Goal: Task Accomplishment & Management: Use online tool/utility

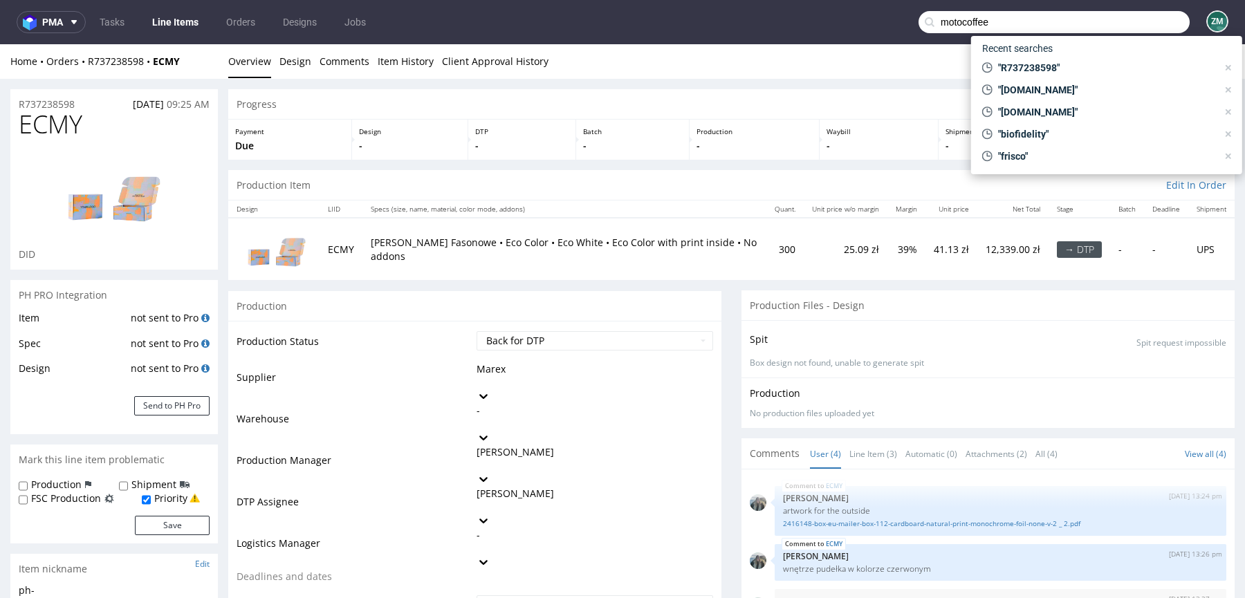
type input "motocoffee"
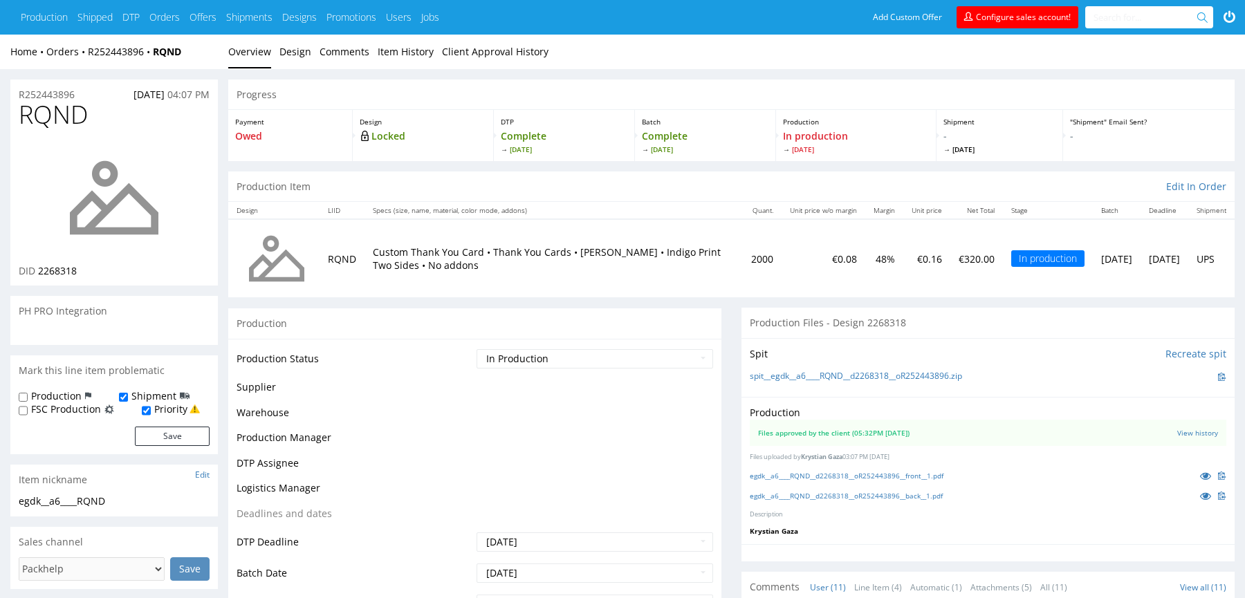
scroll to position [313, 0]
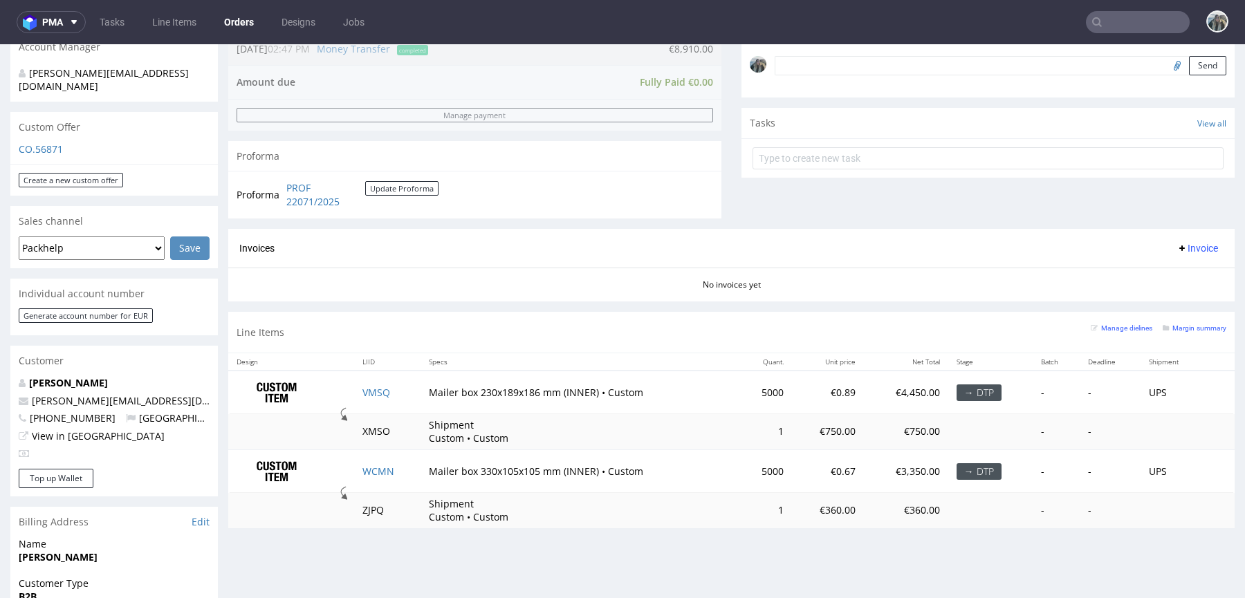
scroll to position [437, 0]
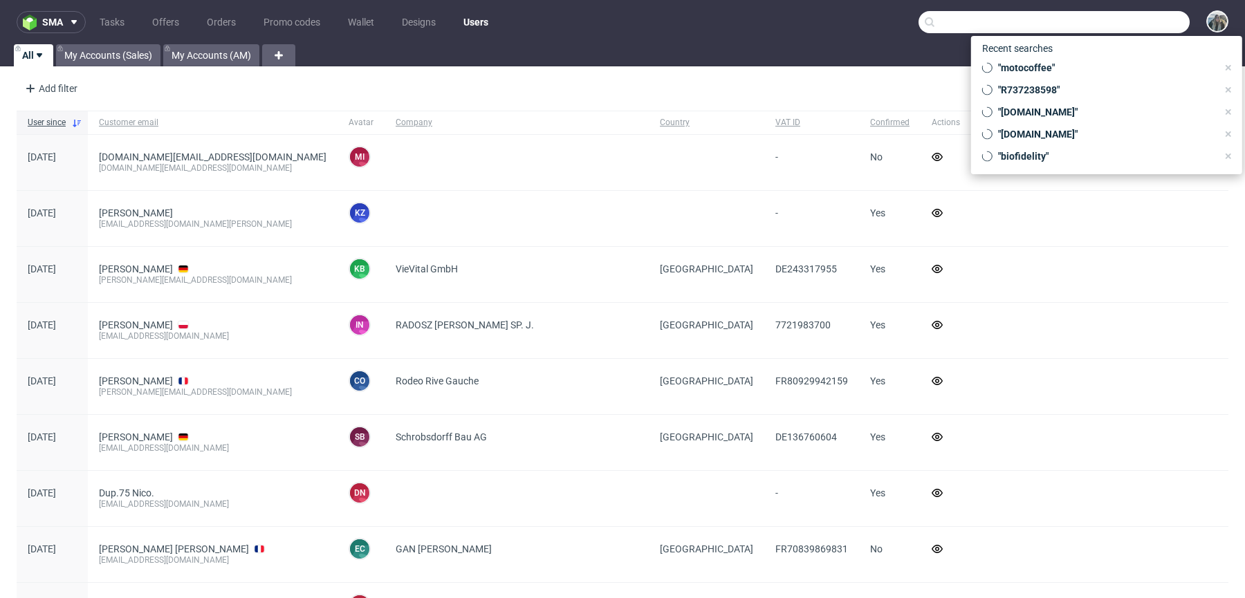
click at [1144, 14] on input "text" at bounding box center [1054, 22] width 271 height 22
paste input "aceitesayozar"
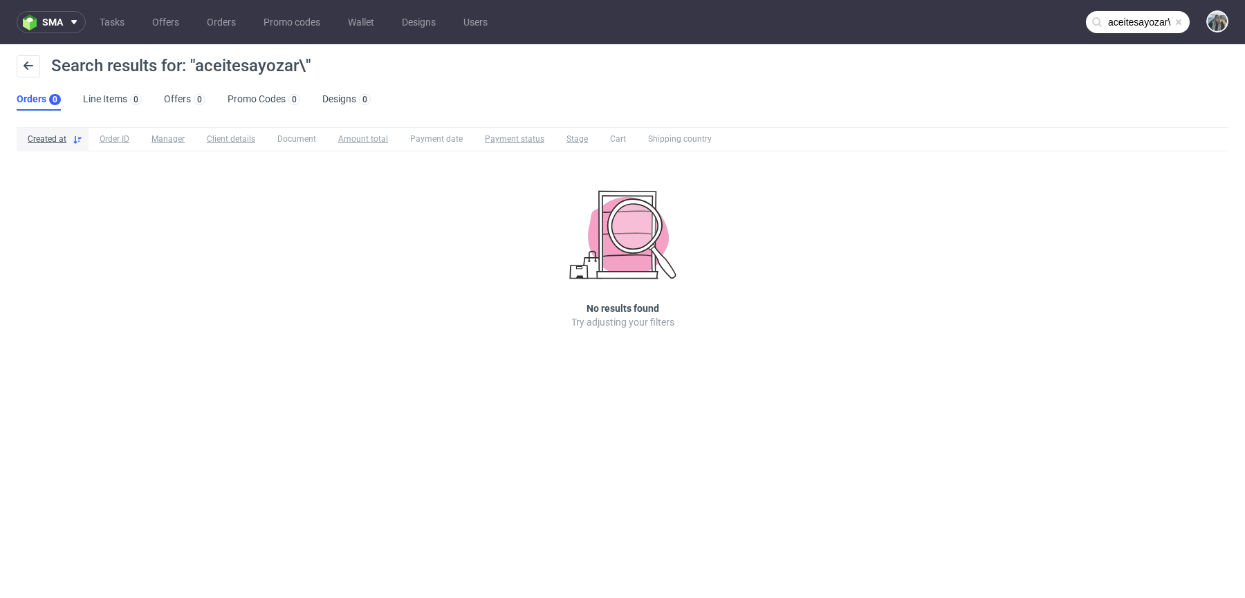
click at [1122, 28] on input "aceitesayozar\" at bounding box center [1138, 22] width 104 height 22
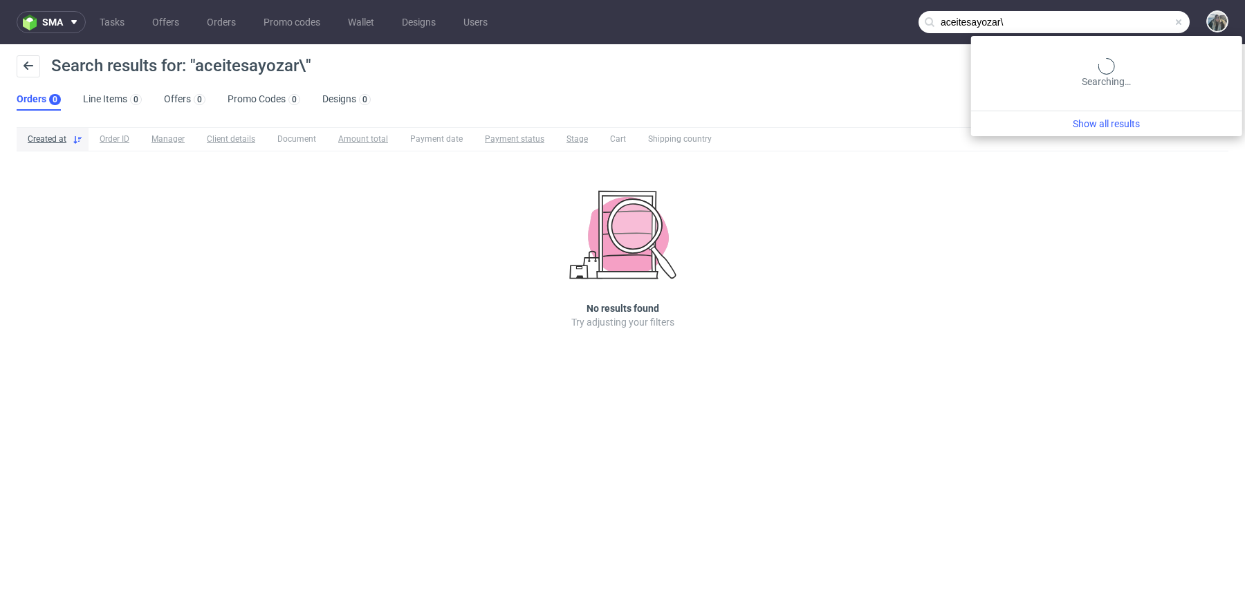
paste input "text"
type input "aceitesayozar"
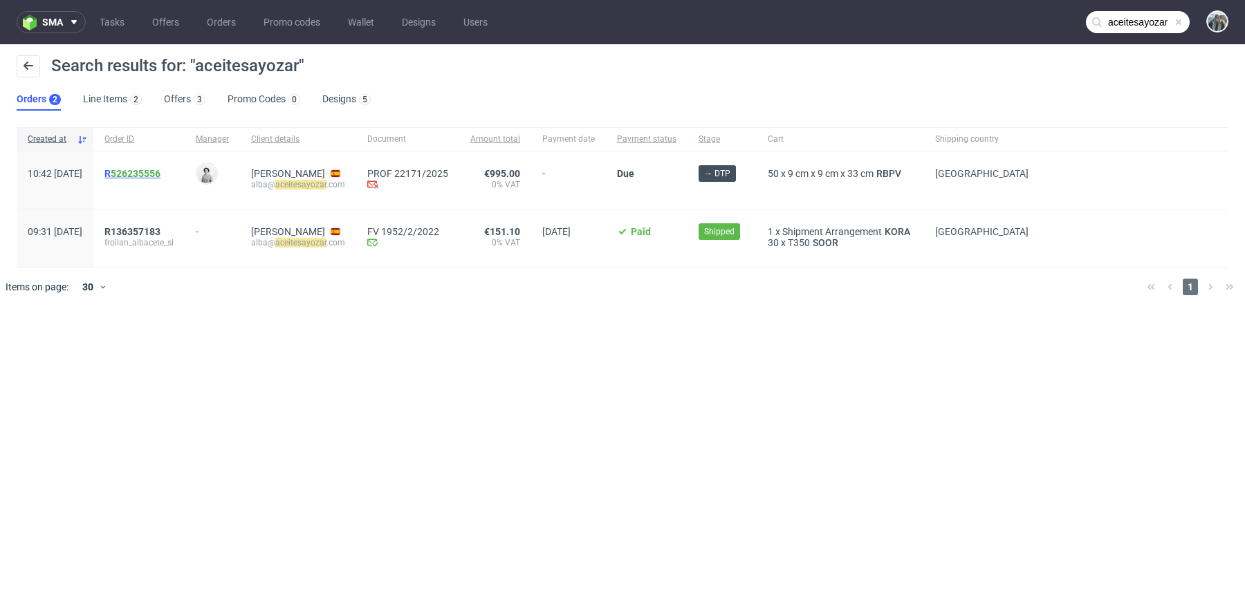
click at [160, 174] on link "526235556" at bounding box center [136, 173] width 50 height 11
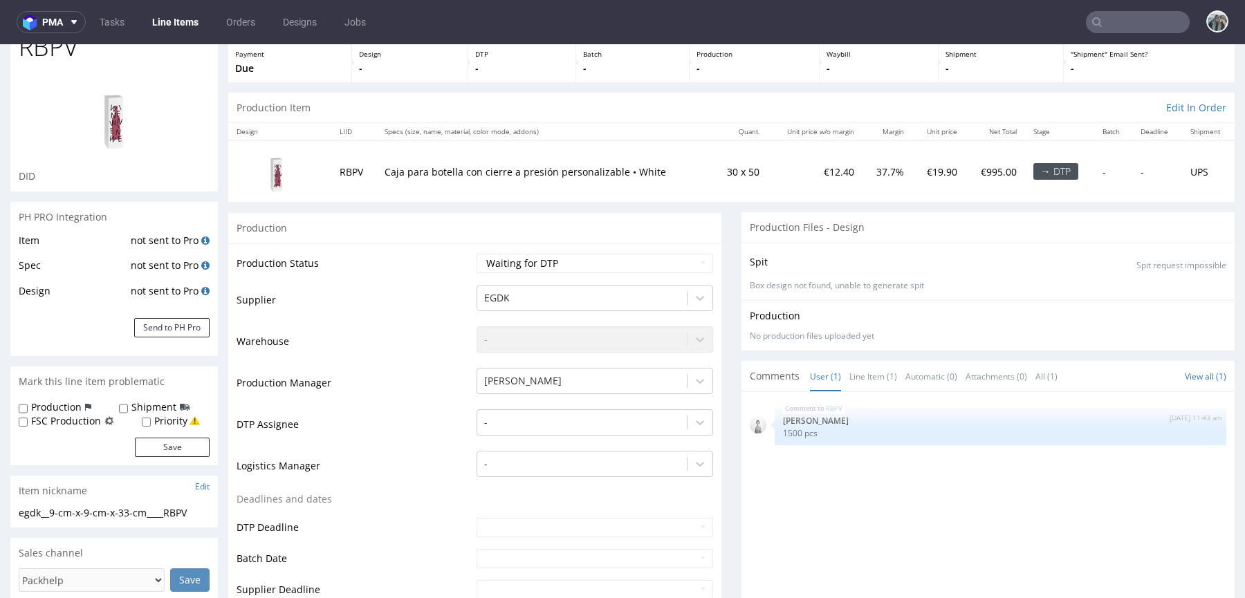
scroll to position [360, 0]
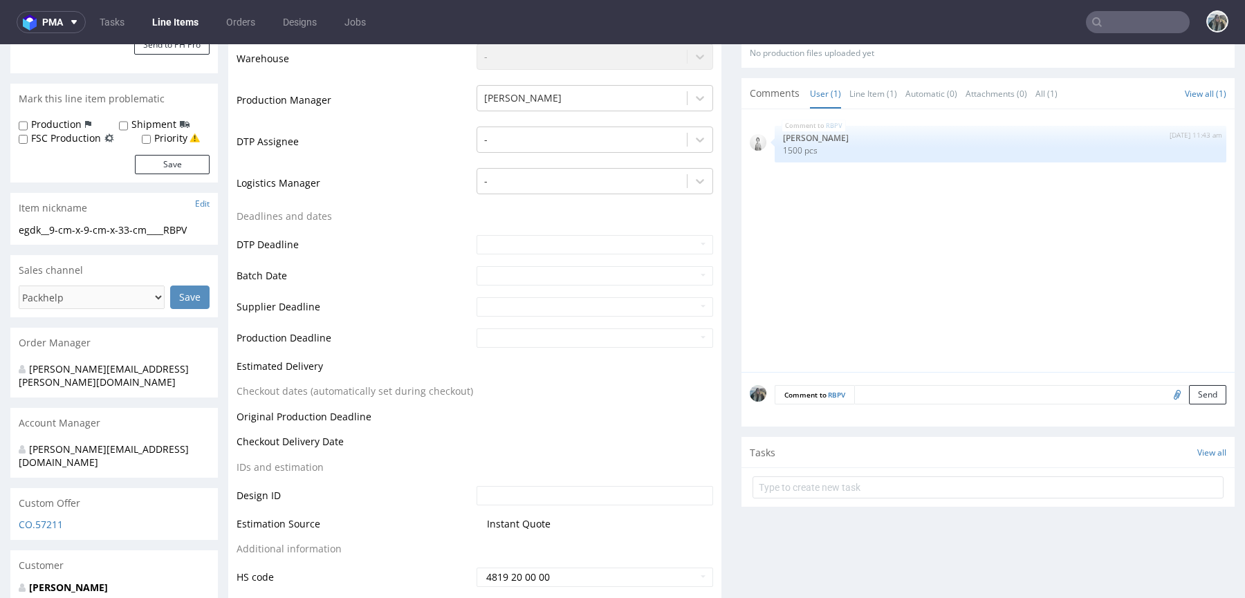
drag, startPoint x: 1163, startPoint y: 394, endPoint x: 1144, endPoint y: 378, distance: 24.1
click at [1166, 394] on input "file" at bounding box center [1175, 394] width 19 height 18
type input "C:\fakepath\AAFF_Caja_Ayozar_personalizada_V5.pdf"
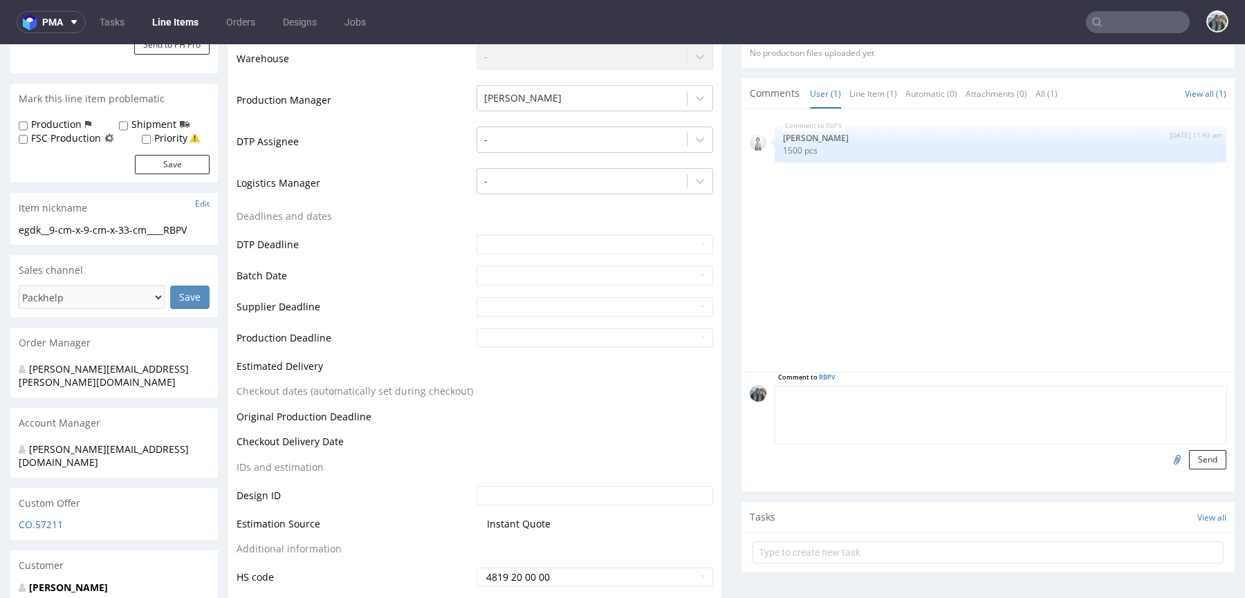
click at [1100, 390] on textarea at bounding box center [1001, 414] width 452 height 59
type textarea "artwork"
click at [1202, 450] on button "Send" at bounding box center [1207, 459] width 37 height 19
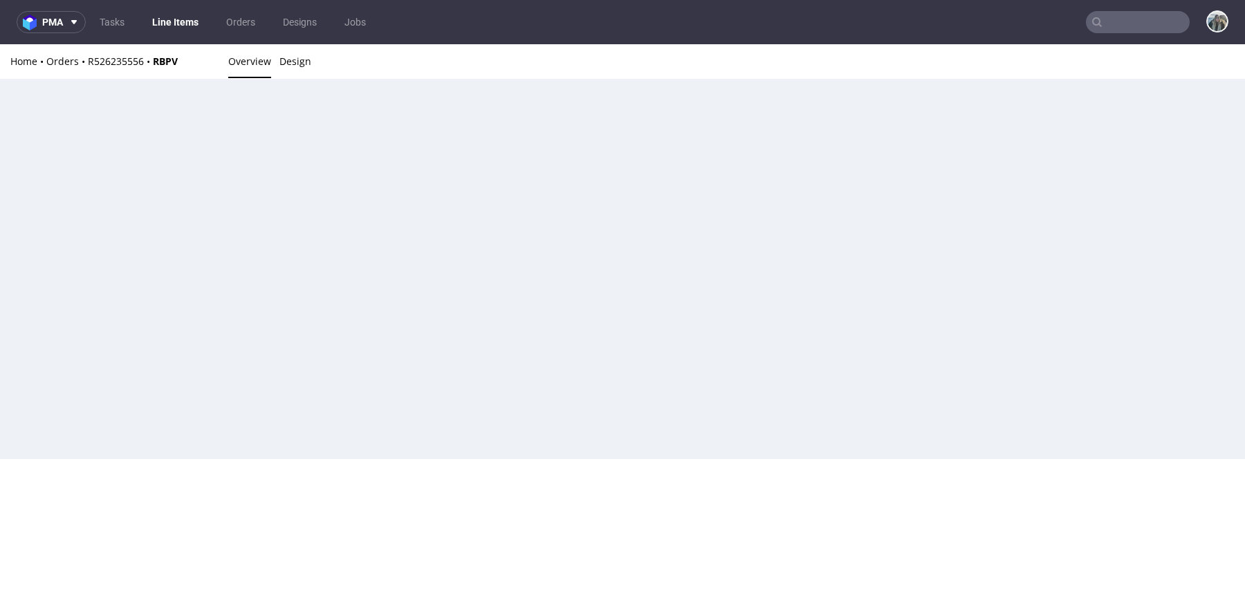
scroll to position [0, 0]
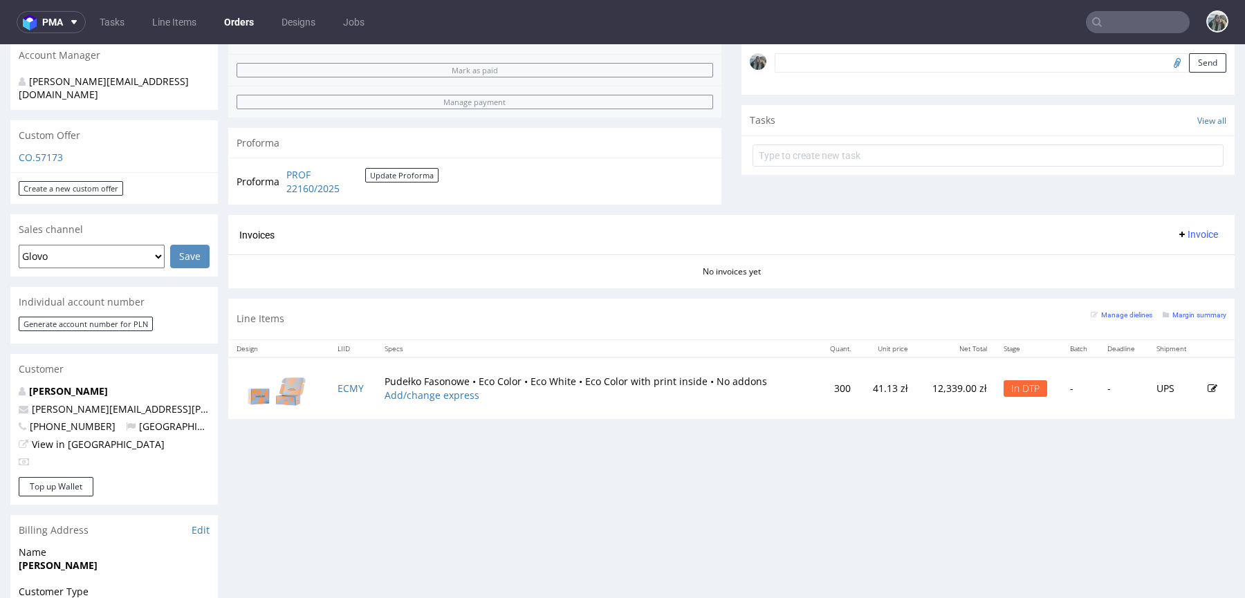
scroll to position [452, 0]
